Goal: Navigation & Orientation: Go to known website

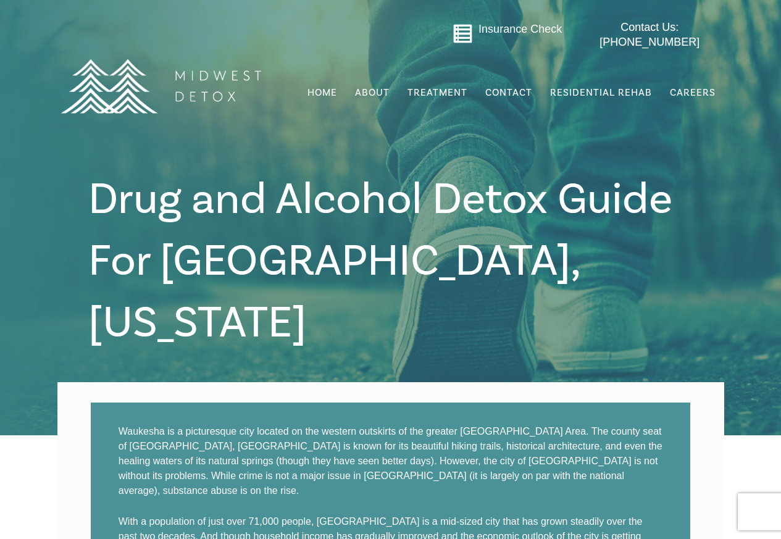
click at [199, 138] on img at bounding box center [160, 86] width 216 height 108
